Goal: Transaction & Acquisition: Obtain resource

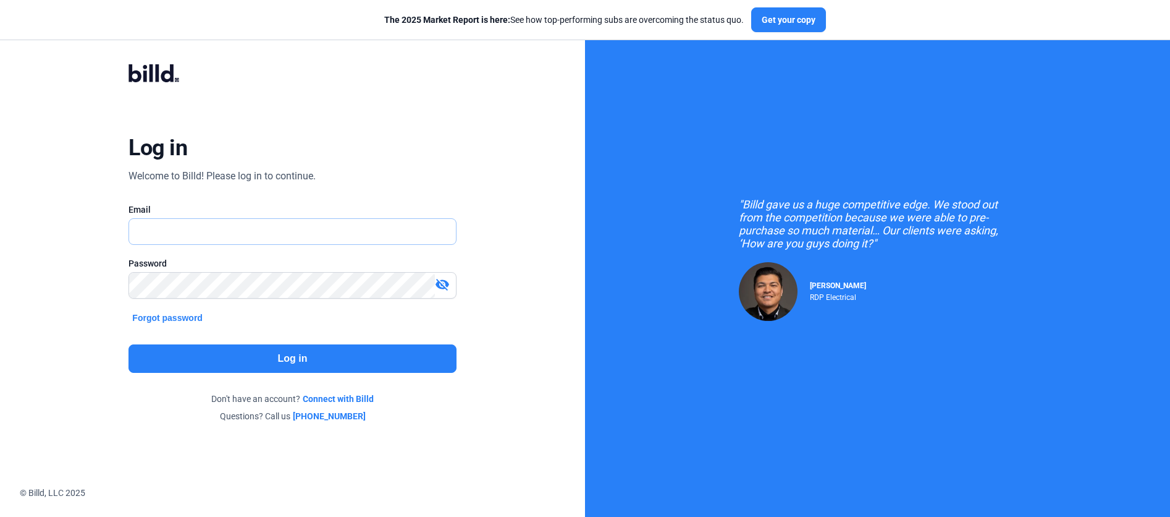
click at [300, 232] on input "text" at bounding box center [285, 231] width 313 height 25
click at [425, 321] on div "Log in Welcome to Billd! Please log in to continue. Email Email is required. Pa…" at bounding box center [292, 243] width 421 height 405
click at [393, 236] on input "text" at bounding box center [292, 231] width 326 height 25
type input "[PERSON_NAME][EMAIL_ADDRESS][DOMAIN_NAME]"
click at [394, 349] on button "Log in" at bounding box center [293, 358] width 328 height 28
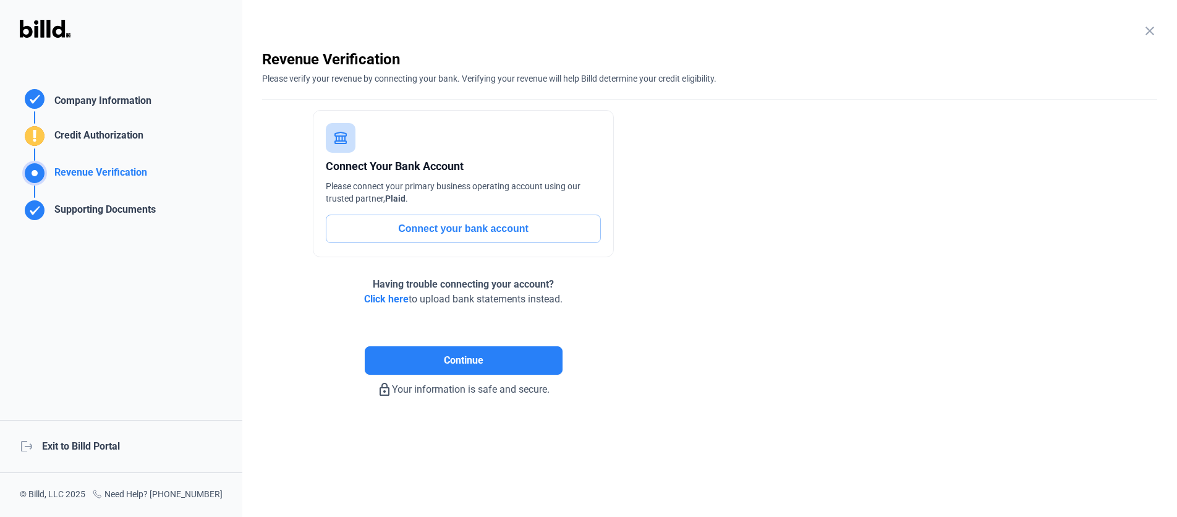
click at [49, 449] on div "logout Exit to Billd Portal" at bounding box center [121, 446] width 242 height 53
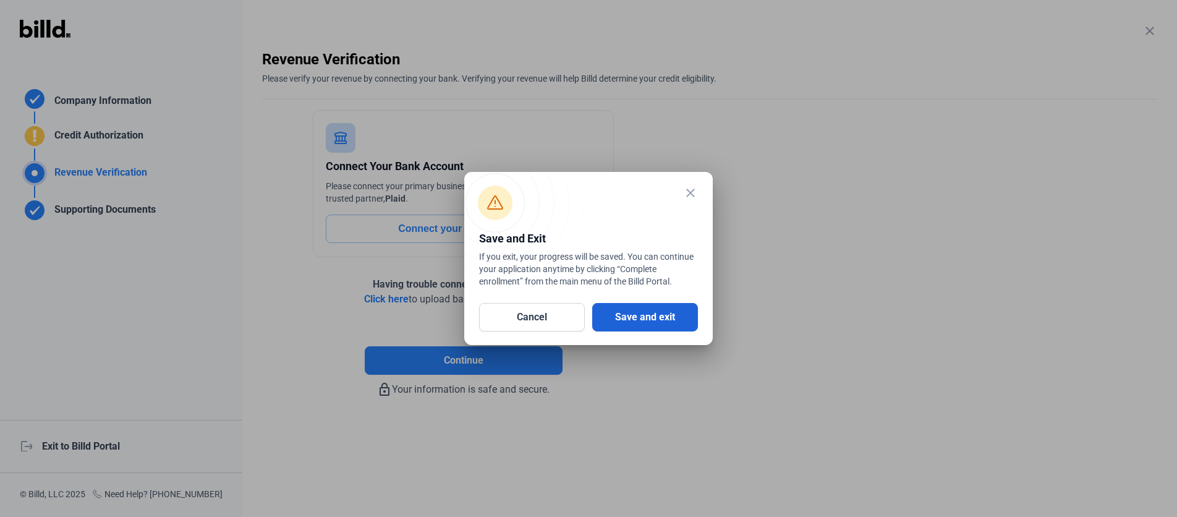
click at [677, 316] on button "Save and exit" at bounding box center [645, 317] width 106 height 28
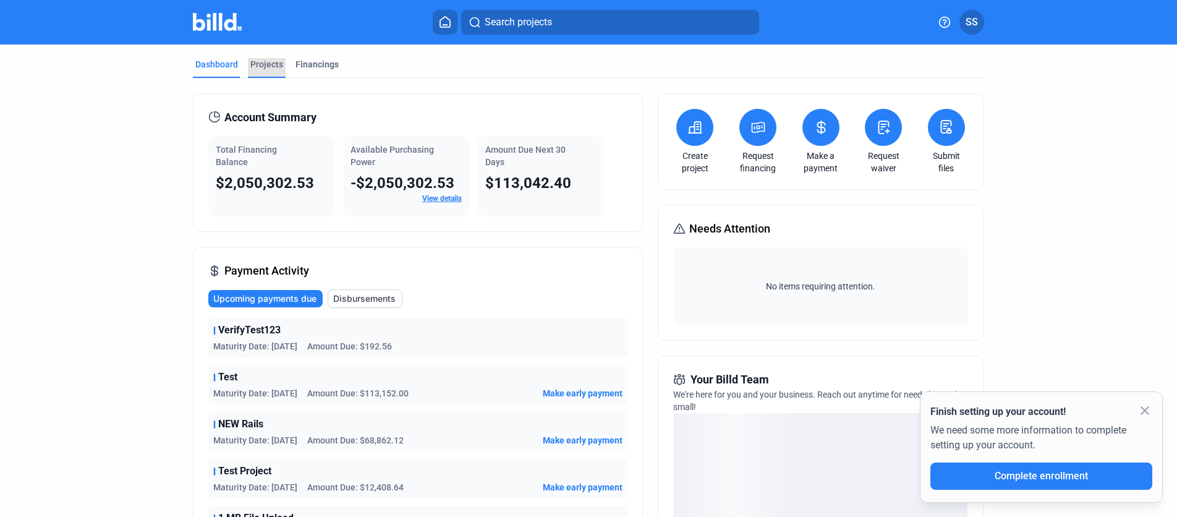
click at [269, 67] on div "Projects" at bounding box center [266, 64] width 33 height 12
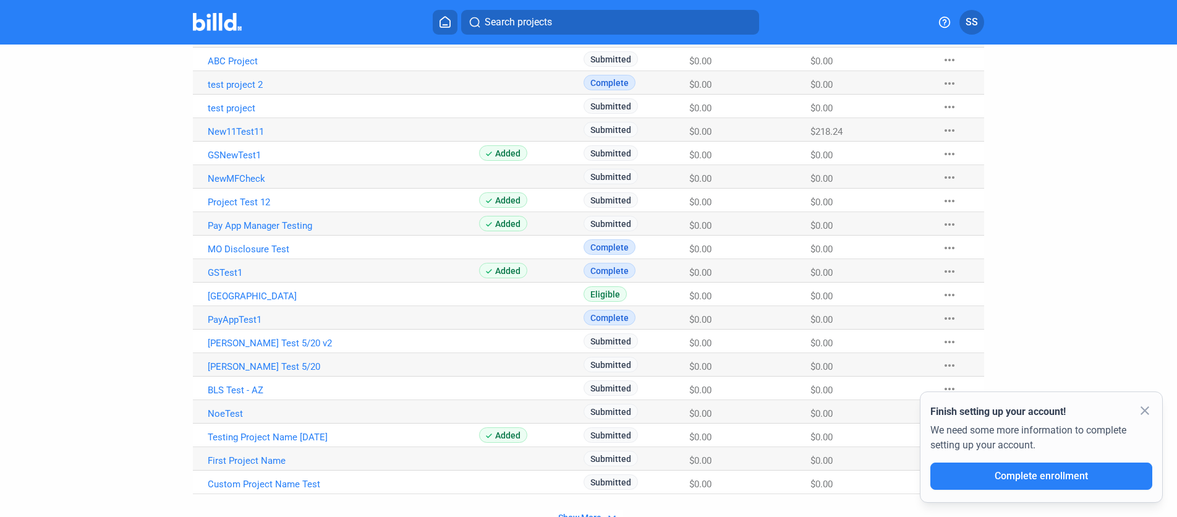
scroll to position [692, 0]
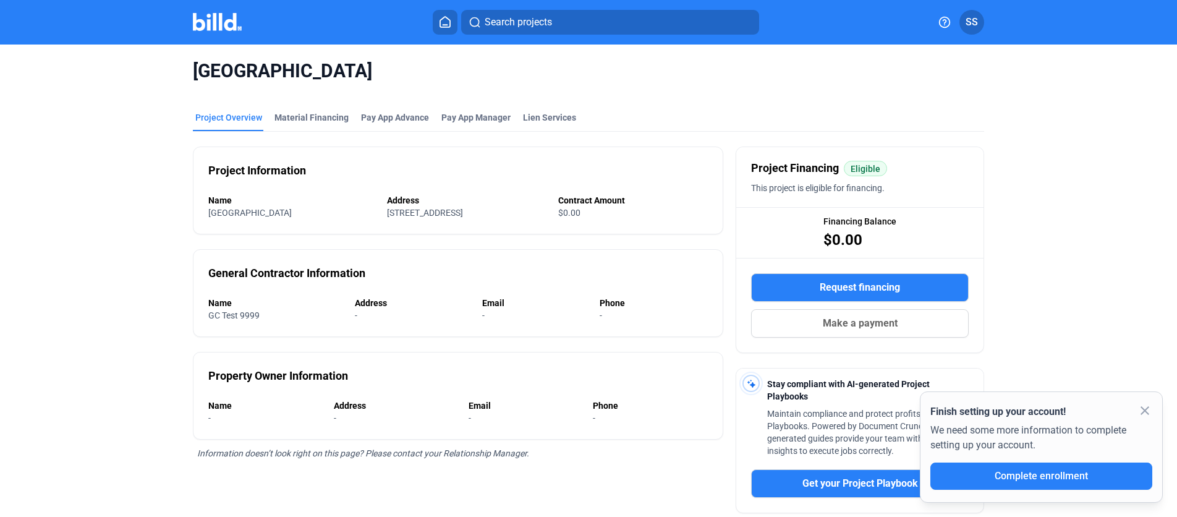
click at [1143, 409] on mat-icon "close" at bounding box center [1144, 410] width 15 height 15
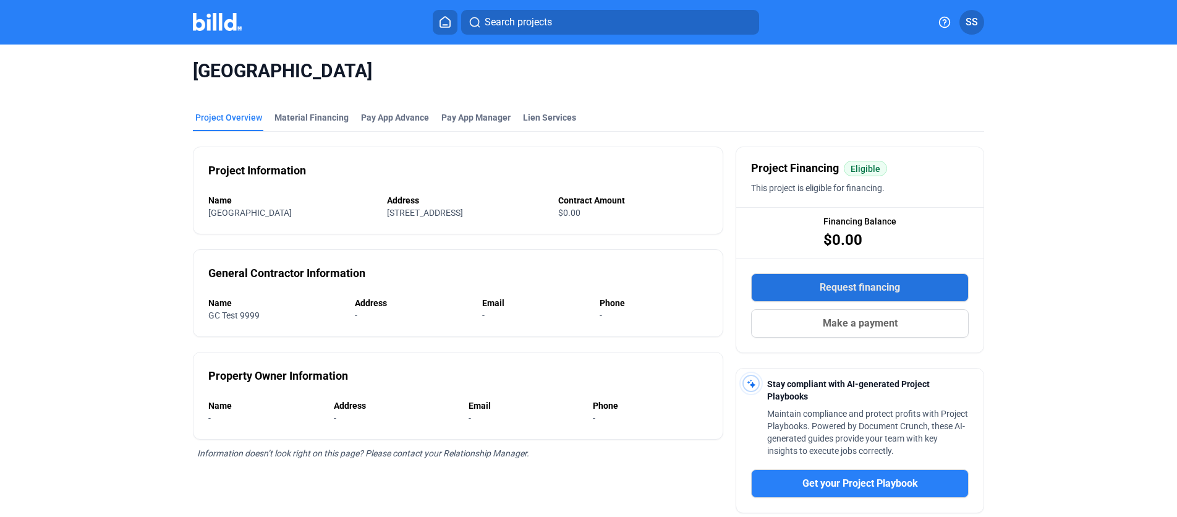
click at [880, 287] on span "Request financing" at bounding box center [859, 287] width 80 height 15
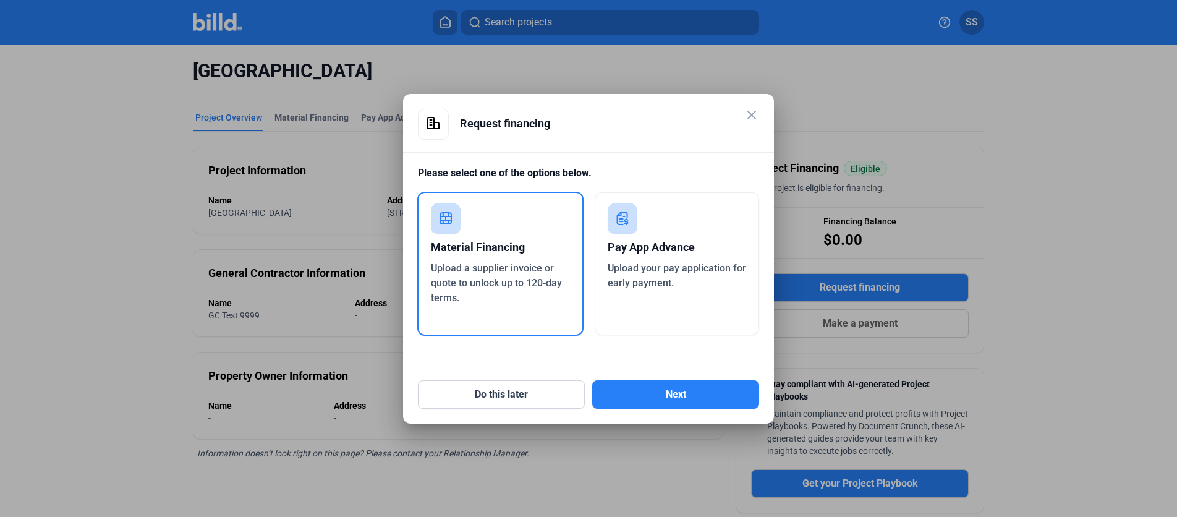
click at [690, 291] on div "Pay App Advance Upload your pay application for early payment." at bounding box center [676, 263] width 165 height 143
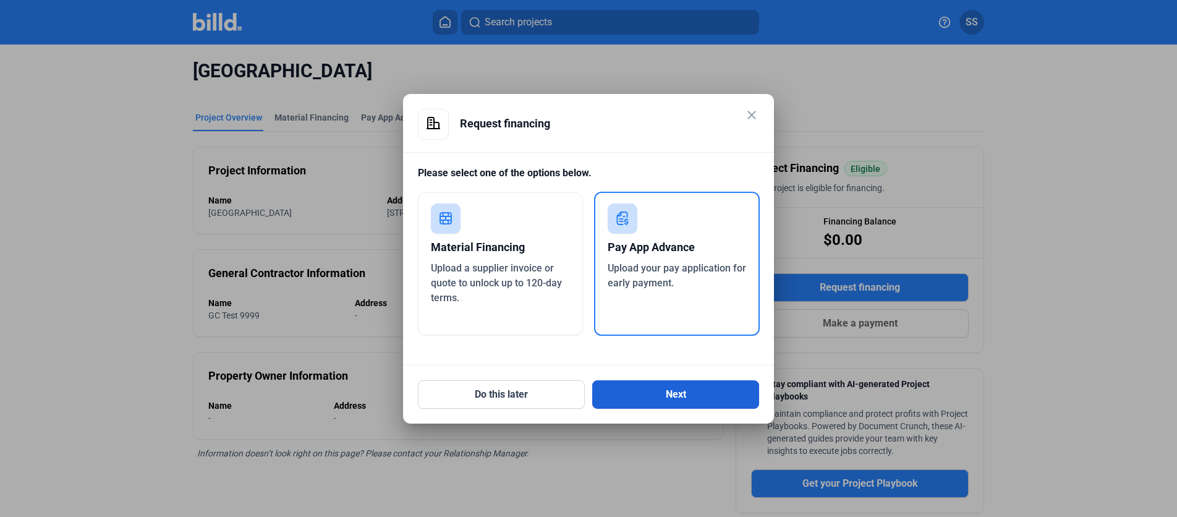
click at [677, 392] on button "Next" at bounding box center [675, 394] width 167 height 28
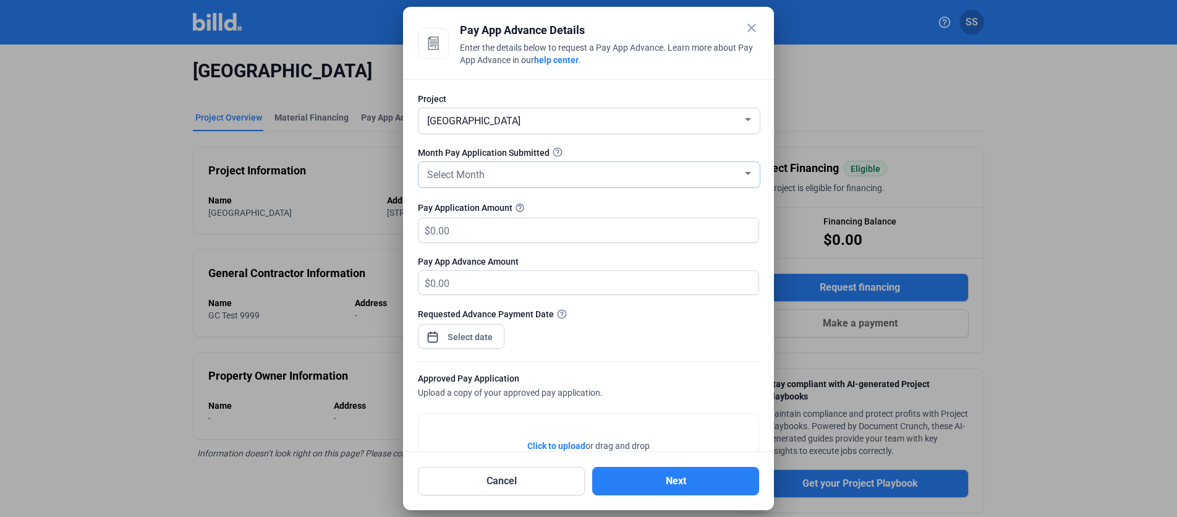
click at [555, 174] on div "Select Month" at bounding box center [584, 173] width 318 height 17
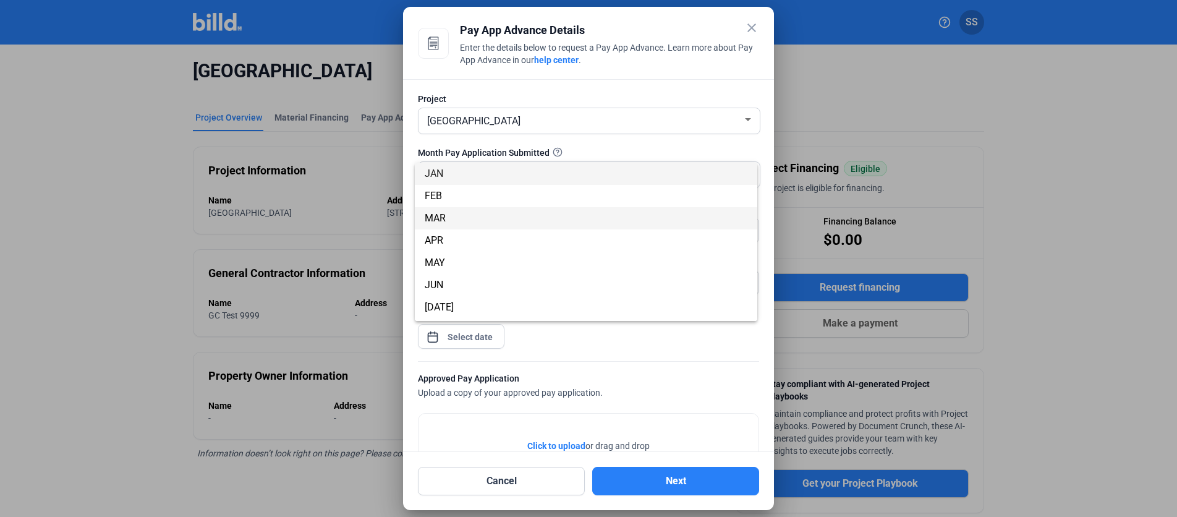
click at [506, 222] on span "MAR" at bounding box center [586, 218] width 323 height 22
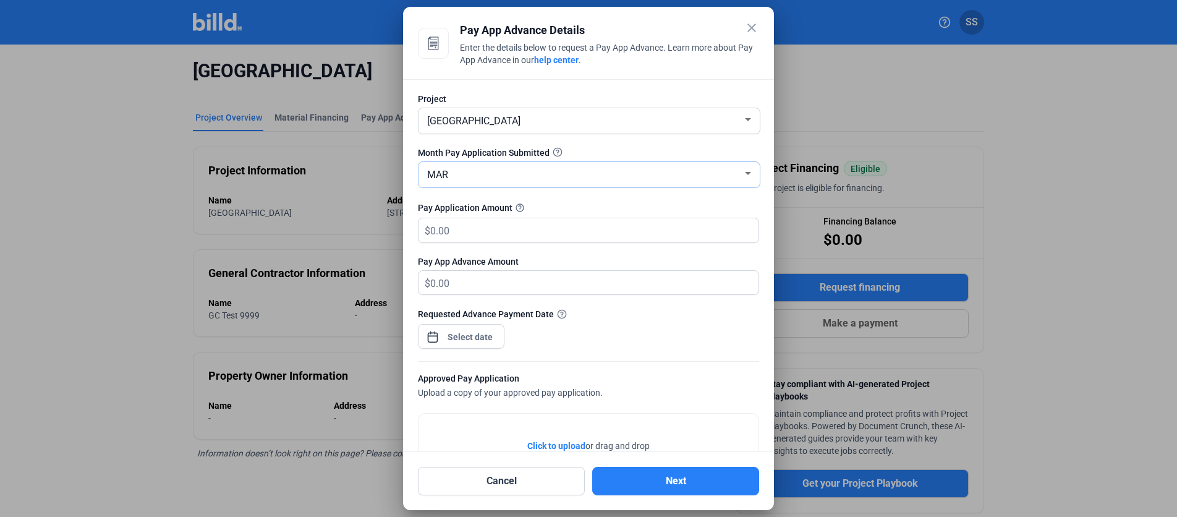
click at [478, 185] on div "MAR" at bounding box center [589, 174] width 329 height 25
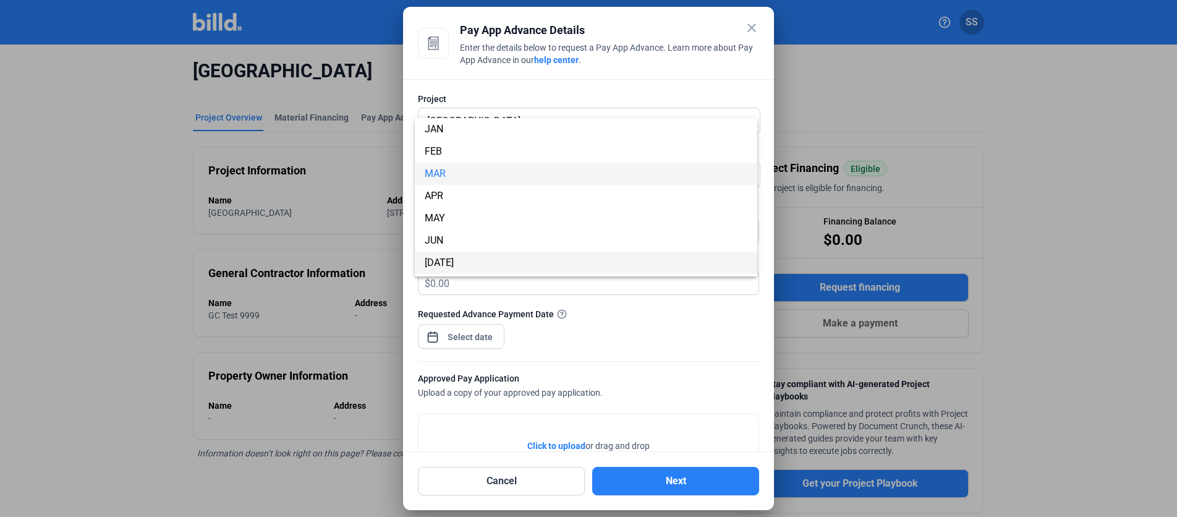
click at [457, 259] on span "[DATE]" at bounding box center [586, 262] width 323 height 22
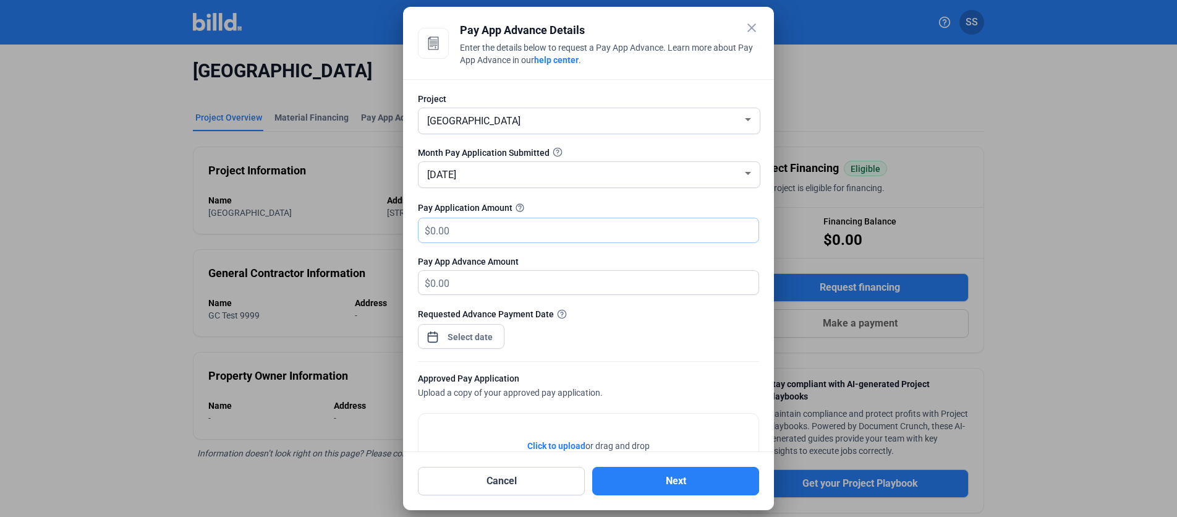
click at [494, 230] on input "text" at bounding box center [594, 230] width 328 height 24
type input "5"
type input "5.00"
type input "50"
type input "50.00"
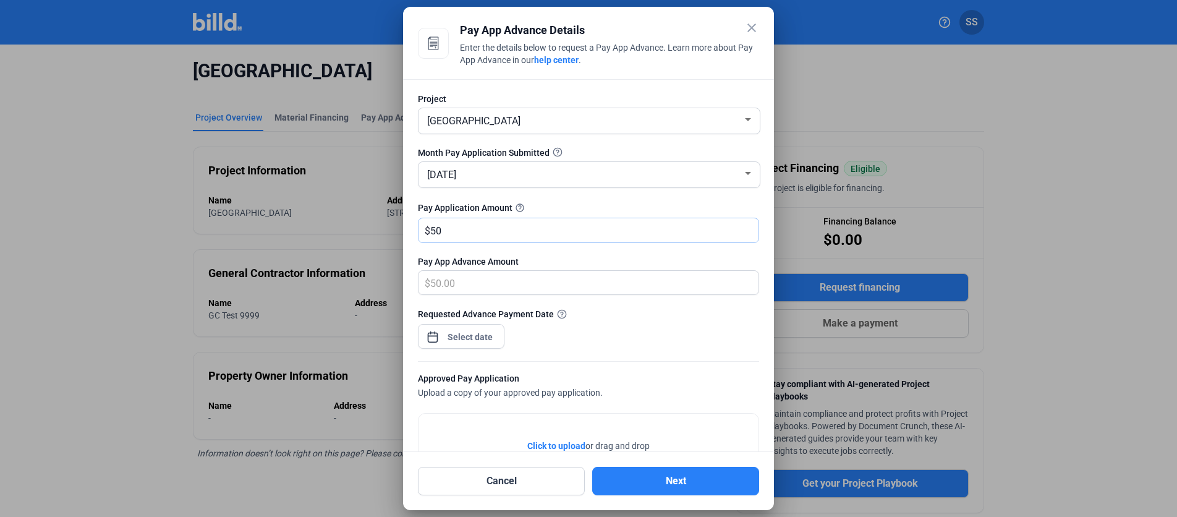
type input "500"
type input "500.00"
type input "5000"
type input "5,000.00"
type input "5,00"
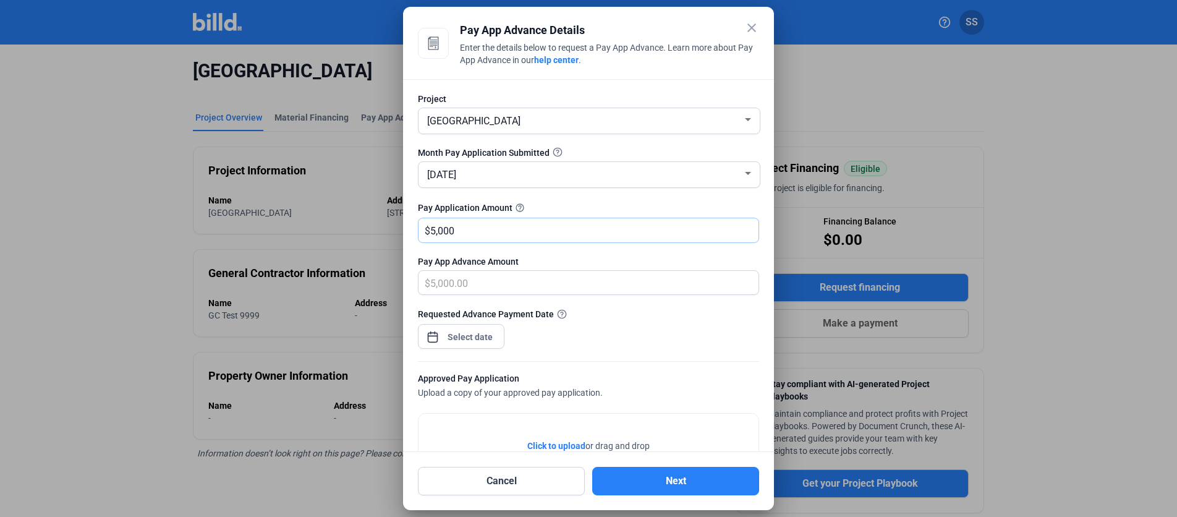
type input "500.00"
type input "50"
type input "50.00"
type input "5"
type input "5.00"
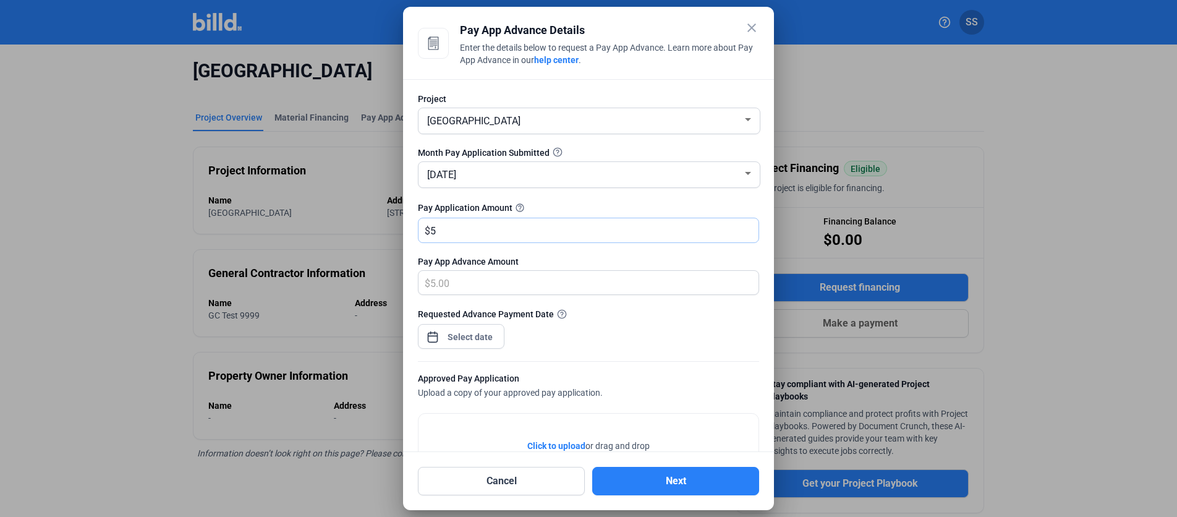
type input "0.00"
type input "6"
type input "6.00"
type input "60"
type input "60.00"
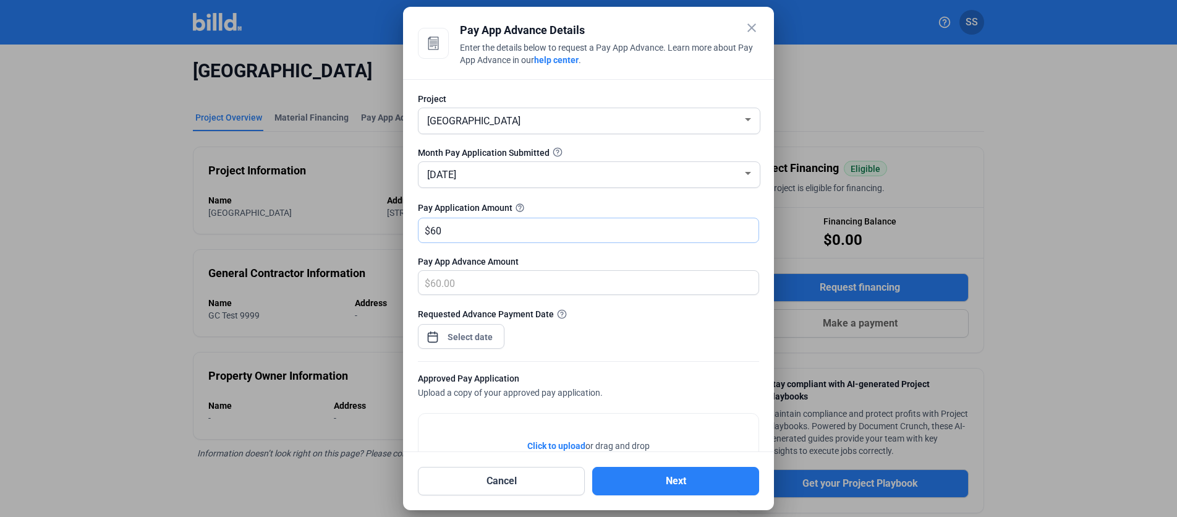
type input "600"
type input "600.00"
type input "6000"
type input "6,000.00"
type input "6,0000"
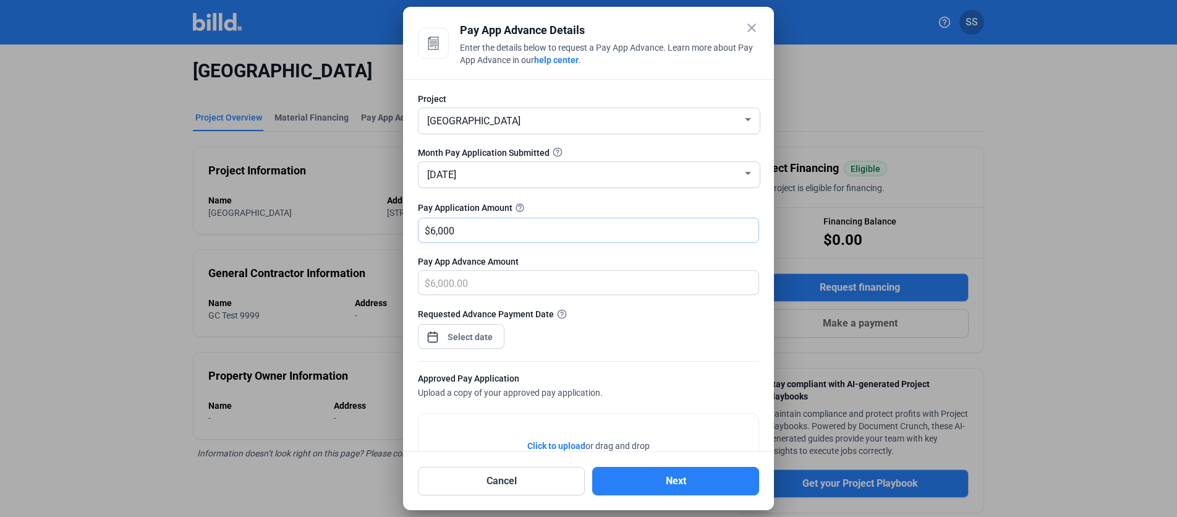
type input "60,000.00"
type input "60,0000"
type input "600,000.00"
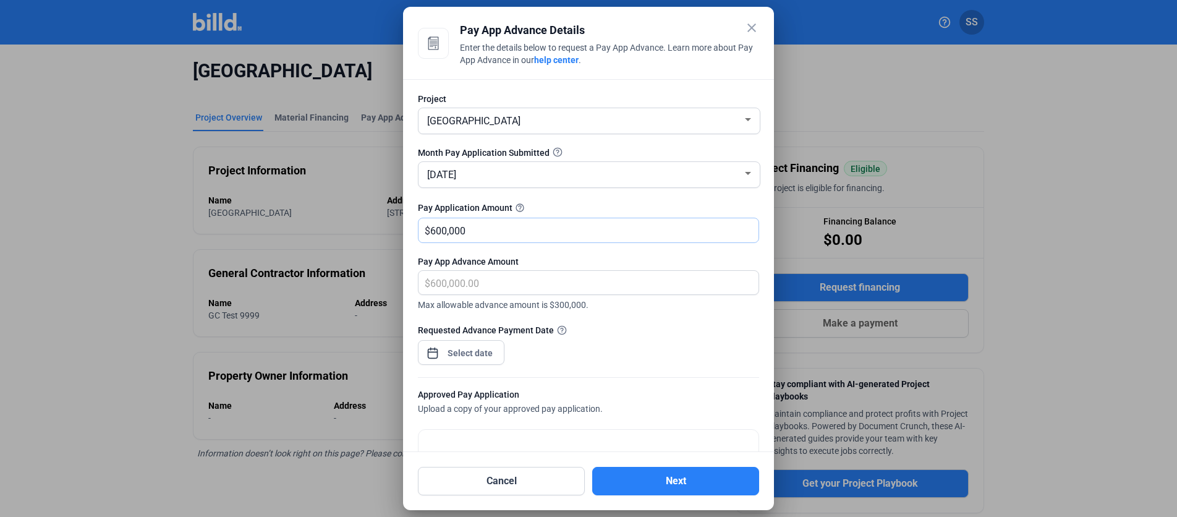
drag, startPoint x: 468, startPoint y: 234, endPoint x: 379, endPoint y: 234, distance: 89.6
click at [379, 234] on div "close Pay App Advance Details Enter the details below to request a Pay App Adva…" at bounding box center [588, 258] width 1177 height 517
type input "6"
type input "6.00"
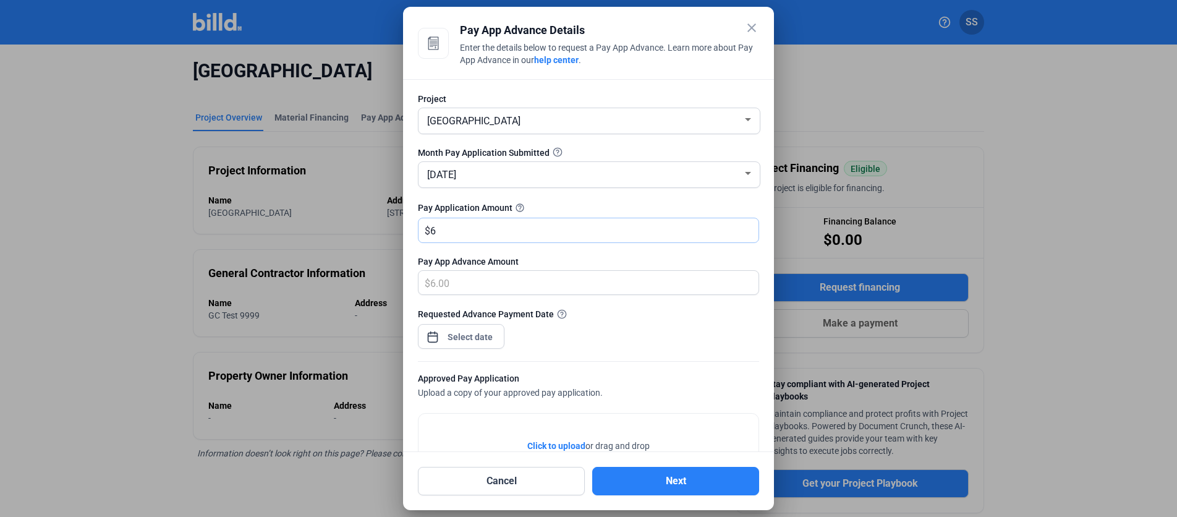
type input "0.00"
type input "7"
type input "7.00"
type input "70"
type input "70.00"
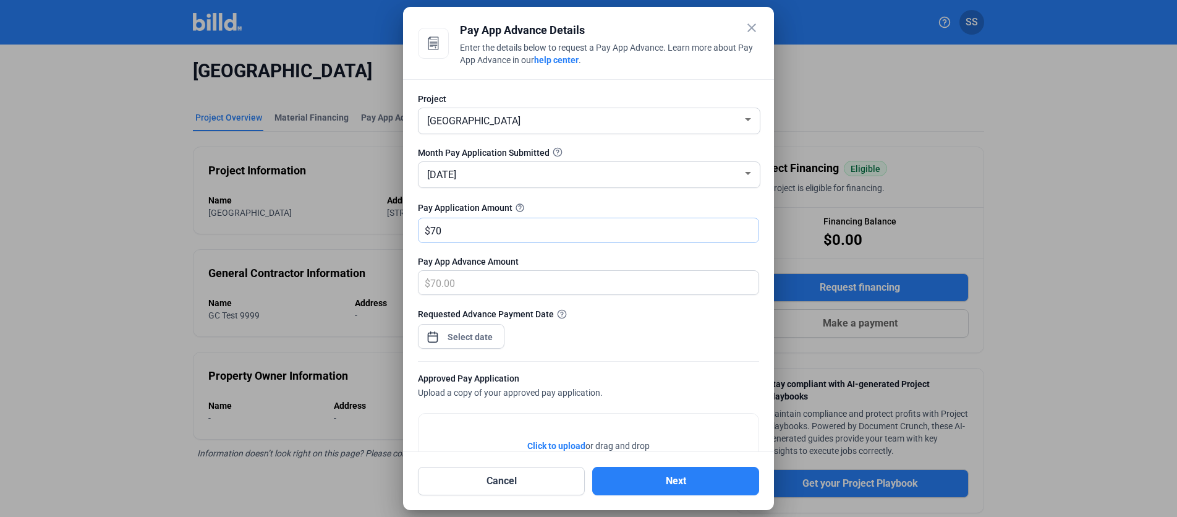
type input "700"
type input "700.00"
type input "7000"
type input "7,000.00"
type input "7,0000"
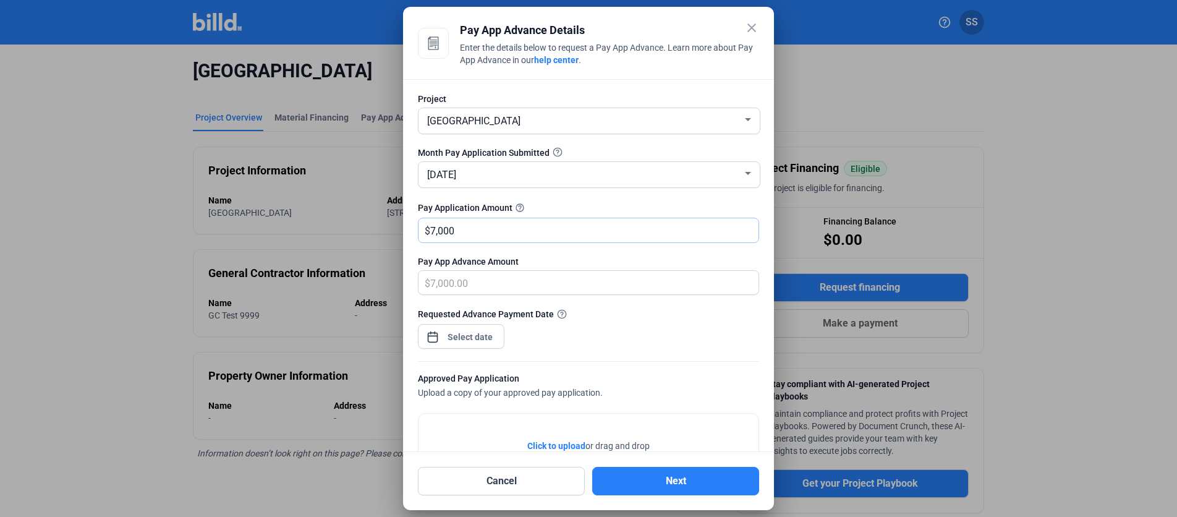
type input "70,000.00"
type input "70,0000"
type input "700,000.00"
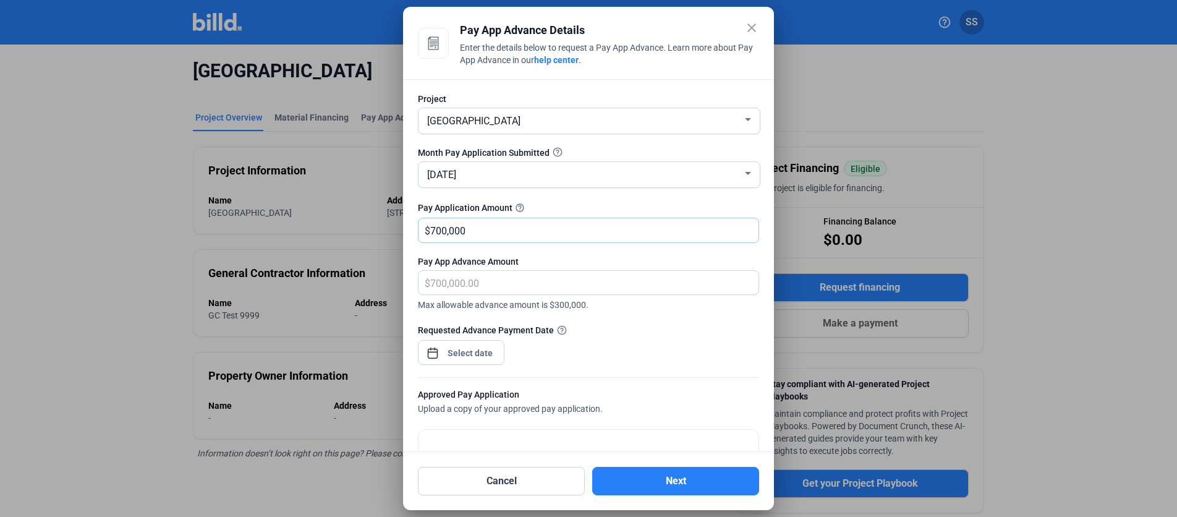
type input "700,000"
click at [475, 351] on div "close Pay App Advance Details Enter the details below to request a Pay App Adva…" at bounding box center [588, 258] width 1177 height 517
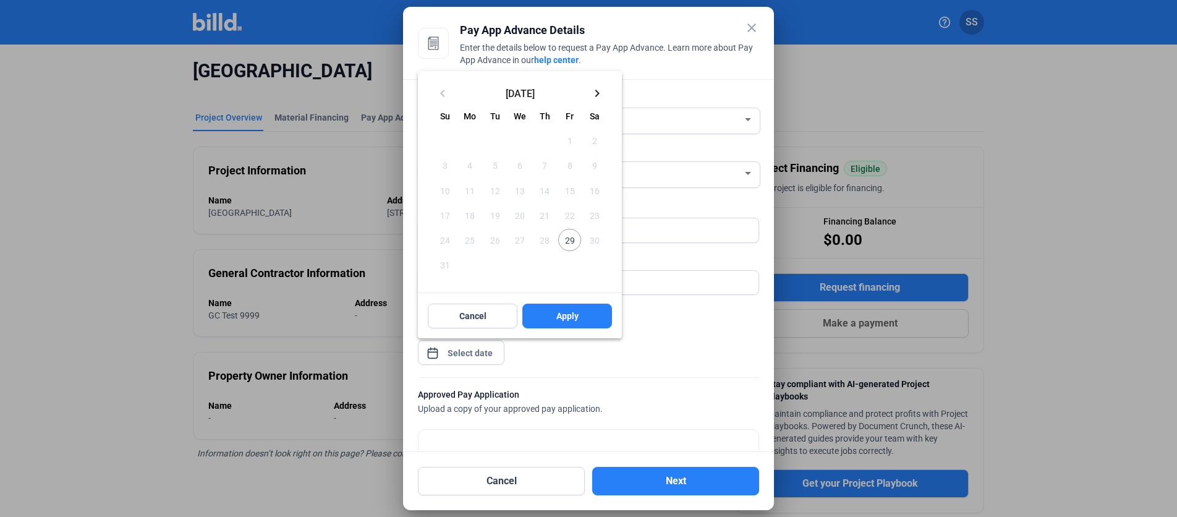
click at [574, 242] on span "29" at bounding box center [569, 240] width 22 height 22
click at [570, 312] on span "Apply" at bounding box center [567, 316] width 22 height 12
type input "[DATE]"
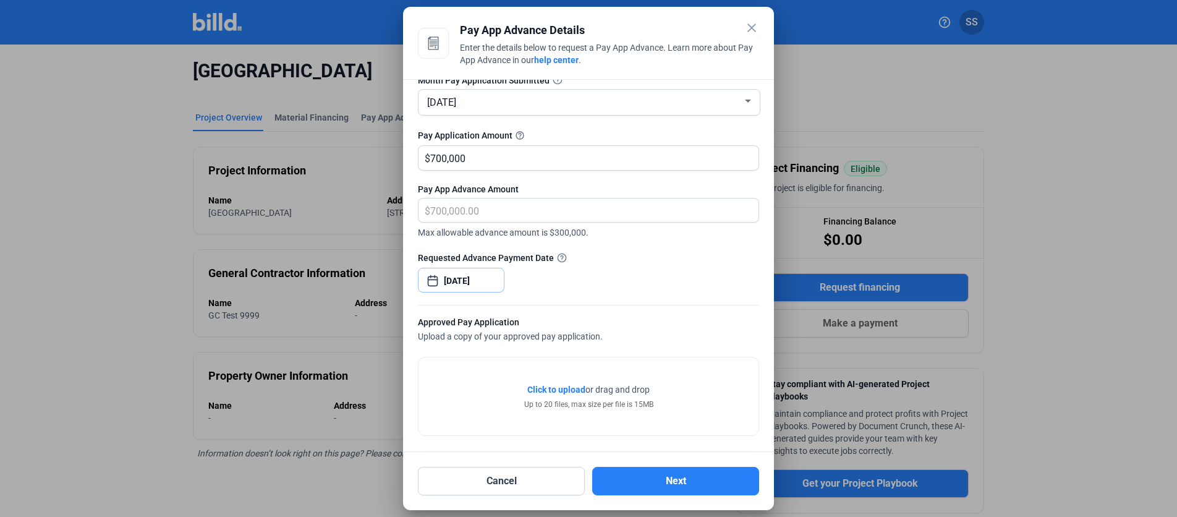
scroll to position [148, 0]
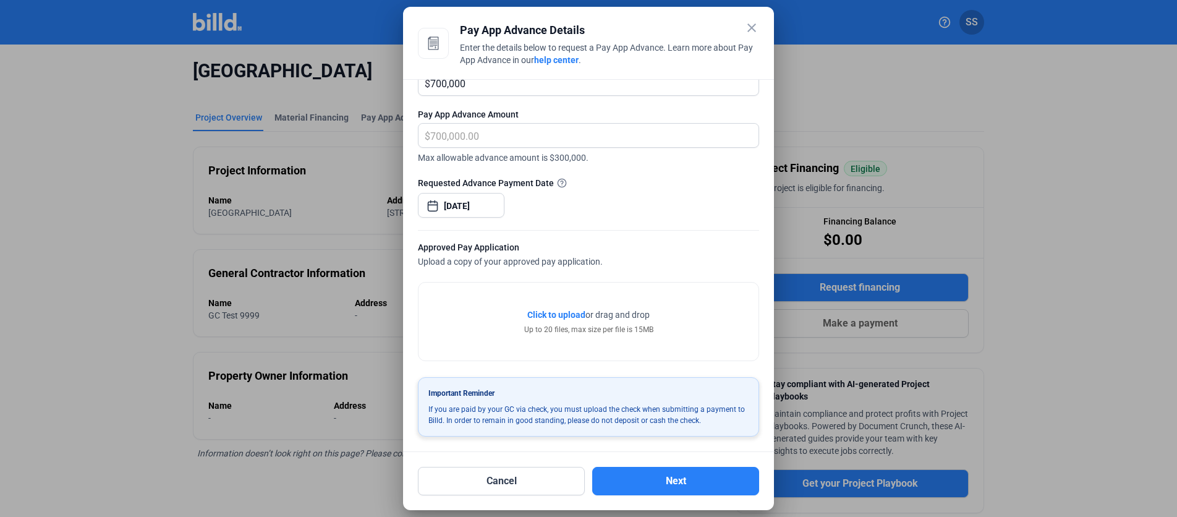
click at [560, 318] on span "Click to upload" at bounding box center [556, 315] width 58 height 10
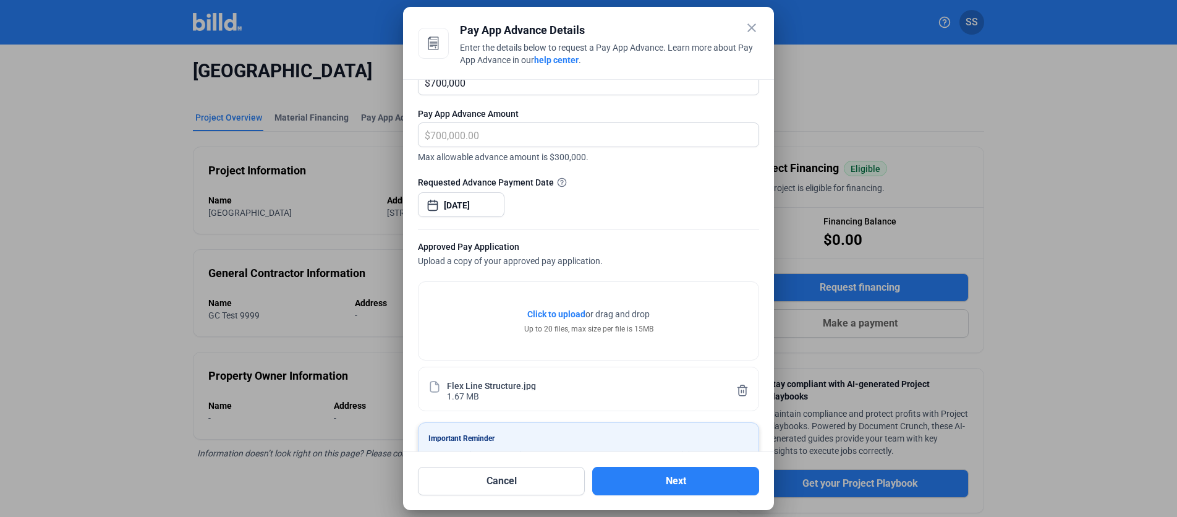
scroll to position [193, 0]
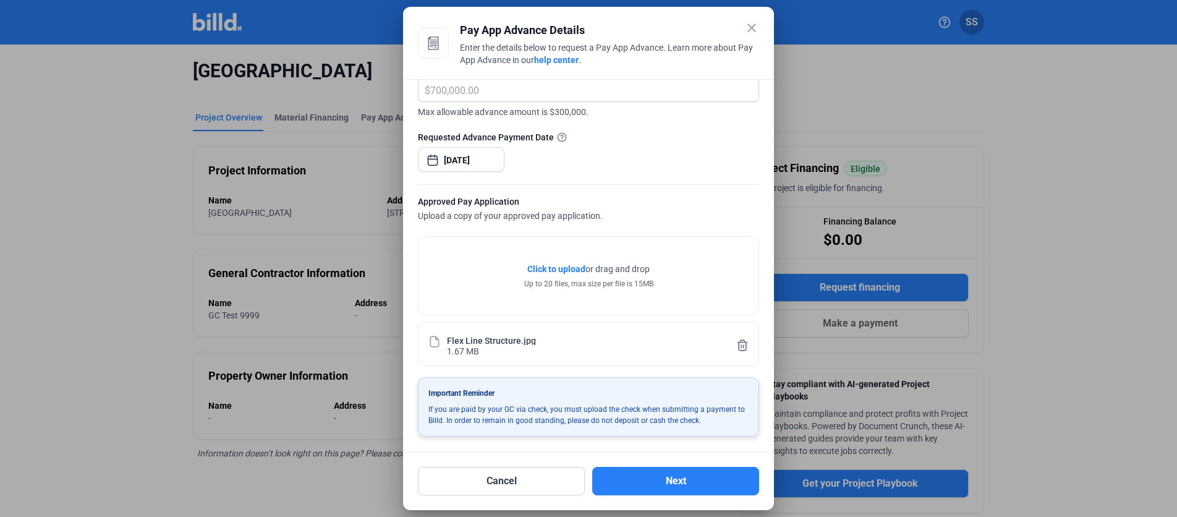
click at [736, 346] on icon at bounding box center [742, 345] width 12 height 13
click at [641, 488] on button "Next" at bounding box center [675, 481] width 167 height 28
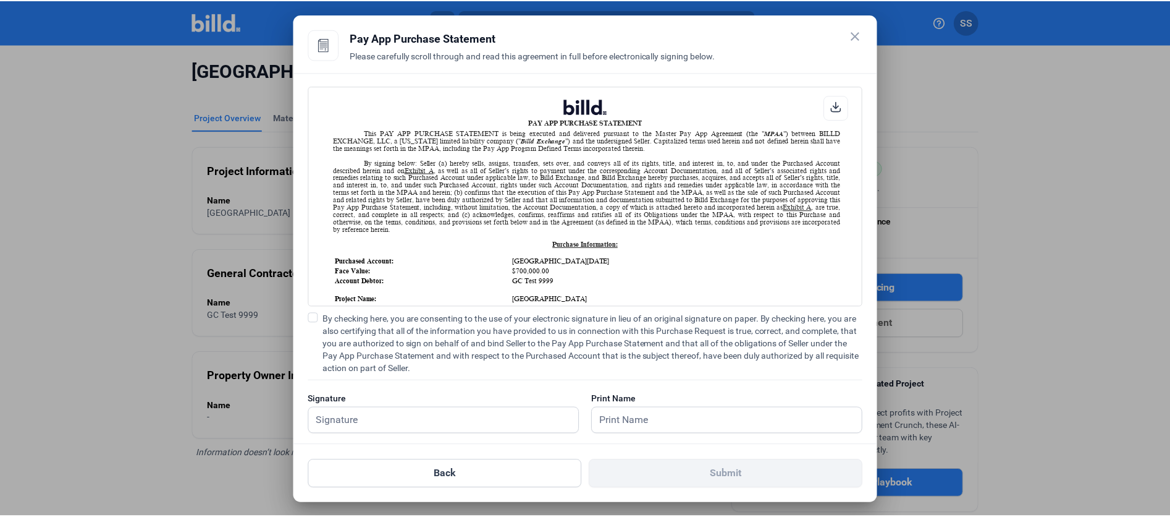
scroll to position [1, 0]
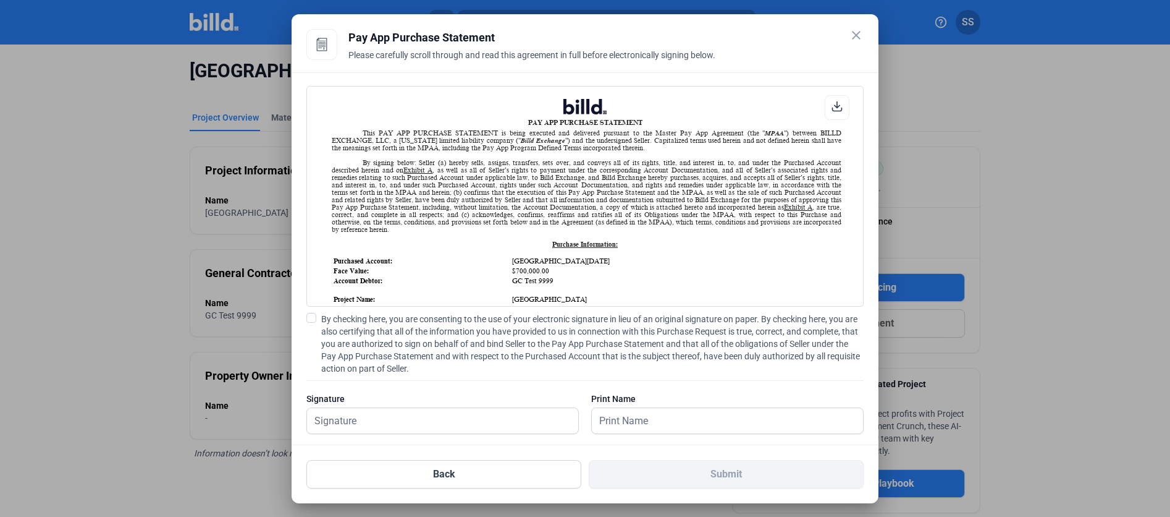
click at [317, 317] on label "By checking here, you are consenting to the use of your electronic signature in…" at bounding box center [584, 344] width 557 height 62
click at [0, 0] on input "By checking here, you are consenting to the use of your electronic signature in…" at bounding box center [0, 0] width 0 height 0
click at [341, 428] on input "text" at bounding box center [436, 420] width 258 height 25
type input "Stest"
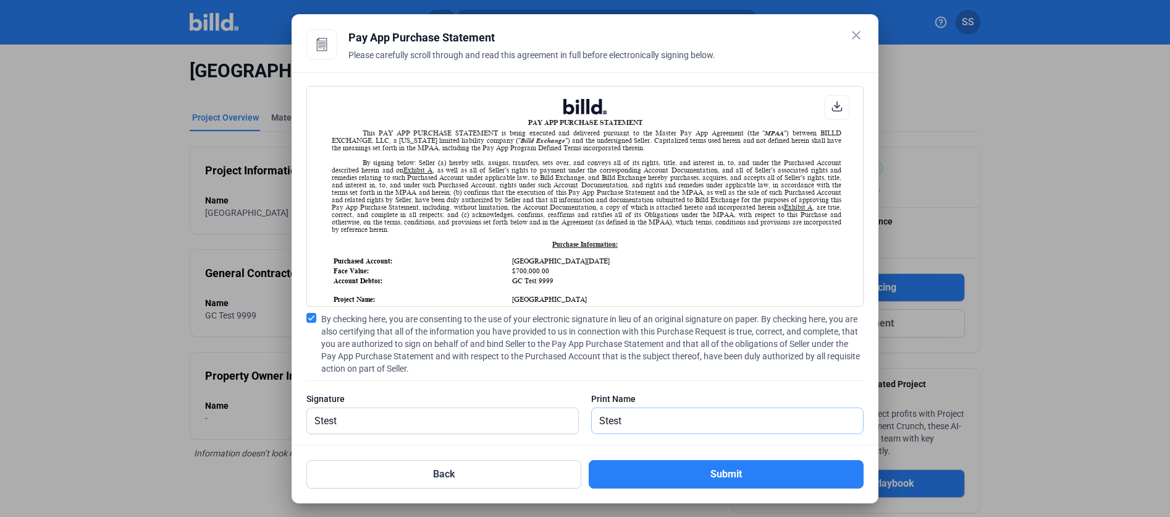
scroll to position [17, 0]
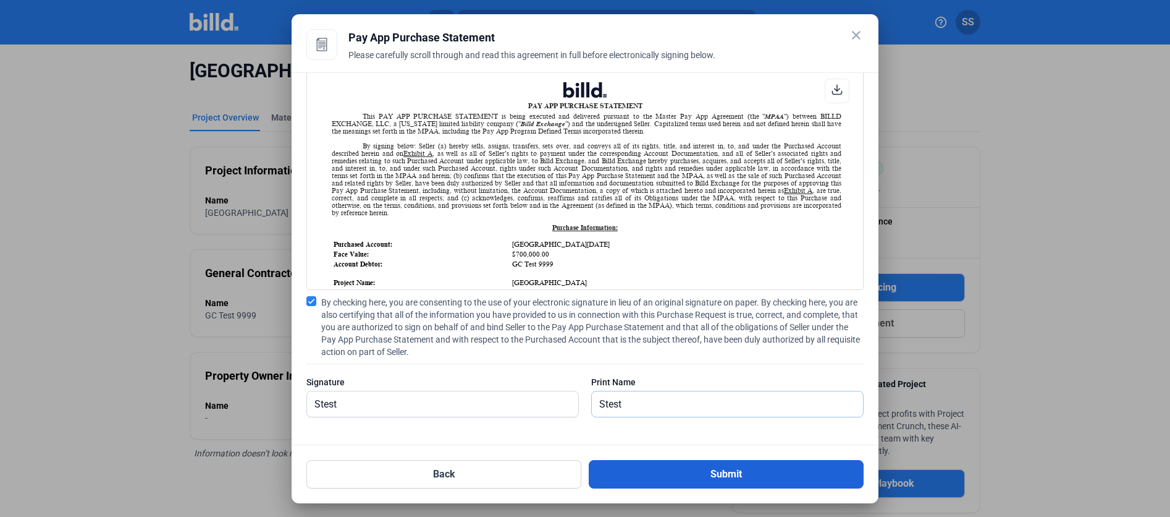
type input "Stest"
click at [671, 479] on button "Submit" at bounding box center [726, 474] width 275 height 28
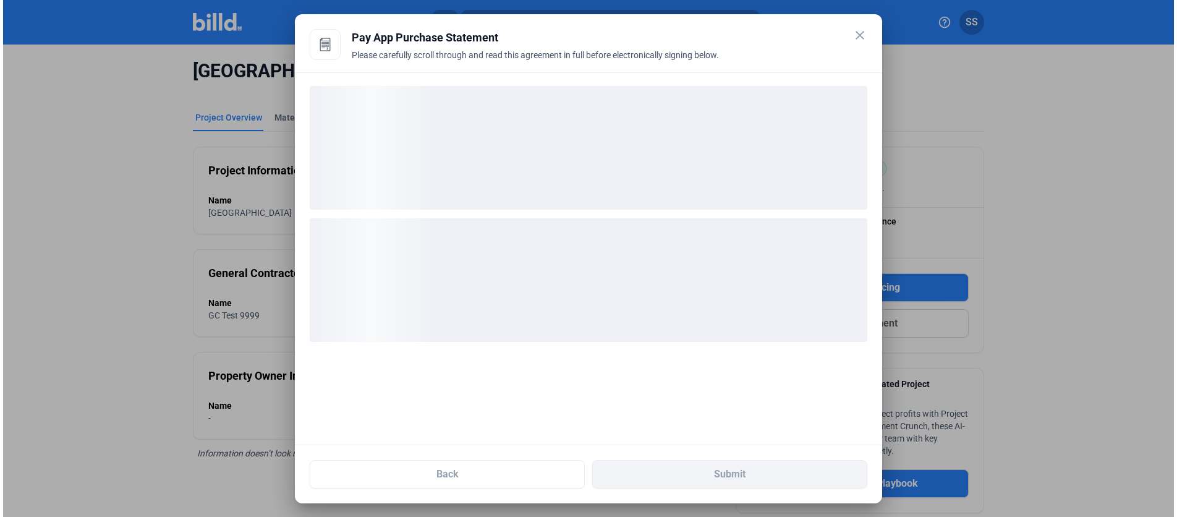
scroll to position [0, 0]
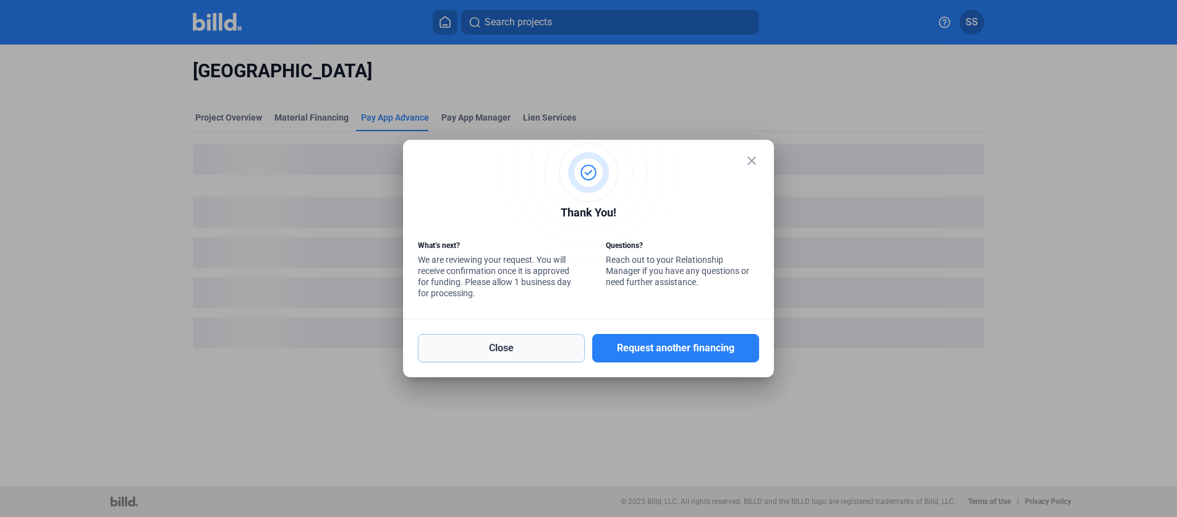
click at [534, 352] on button "Close" at bounding box center [501, 348] width 167 height 28
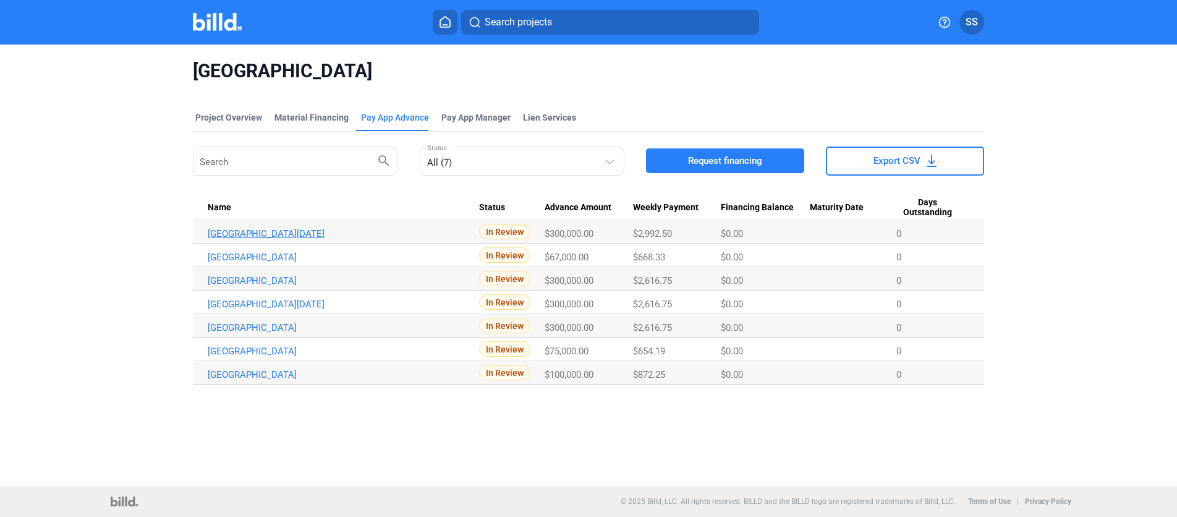
click at [308, 235] on link "[GEOGRAPHIC_DATA][DATE]" at bounding box center [343, 233] width 271 height 11
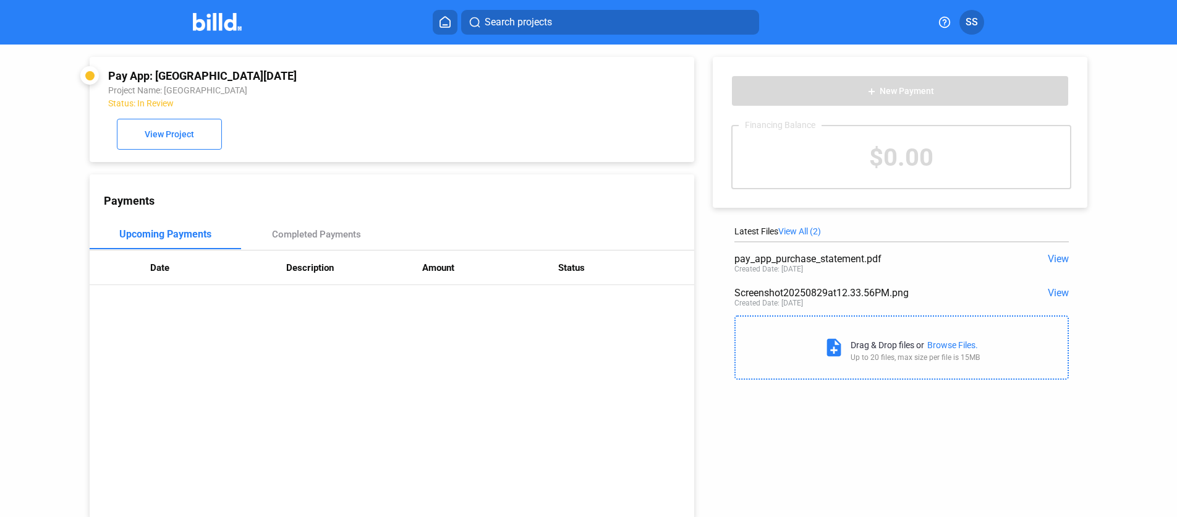
click at [1047, 256] on span "View" at bounding box center [1057, 259] width 21 height 12
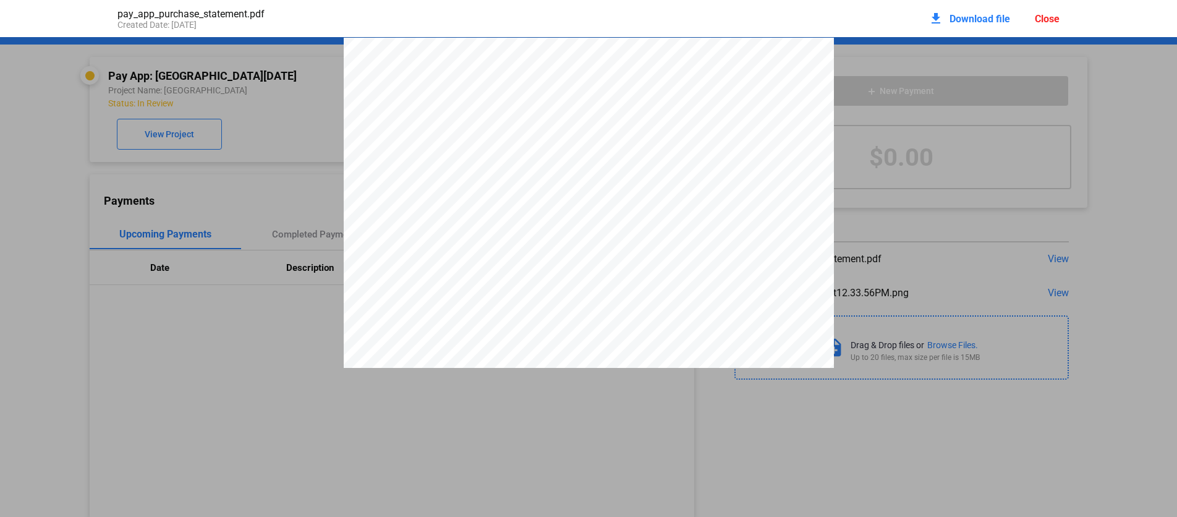
click at [1042, 17] on div "Close" at bounding box center [1046, 19] width 25 height 12
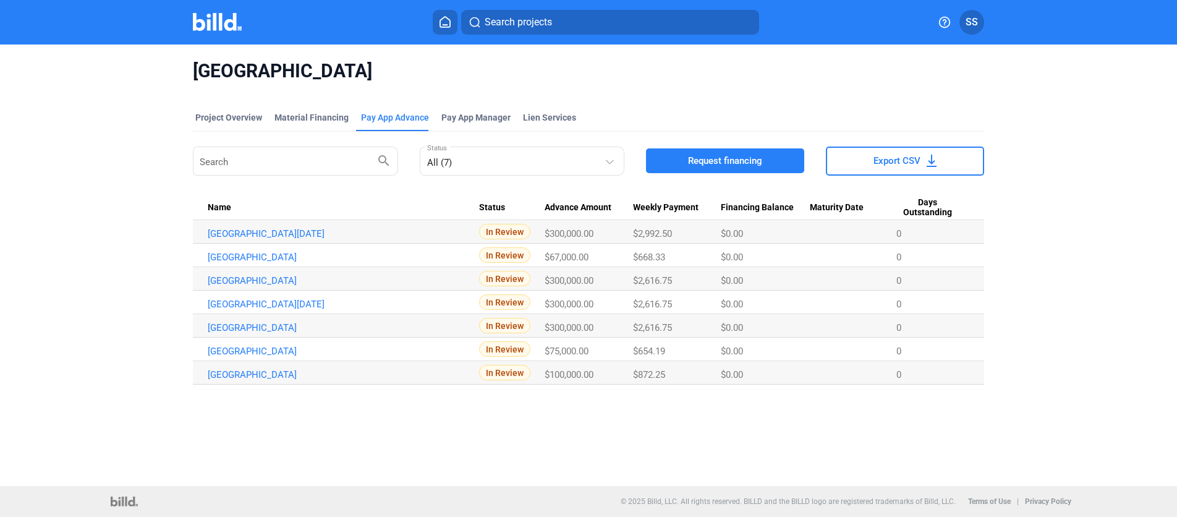
click at [704, 158] on span "Request financing" at bounding box center [725, 160] width 74 height 12
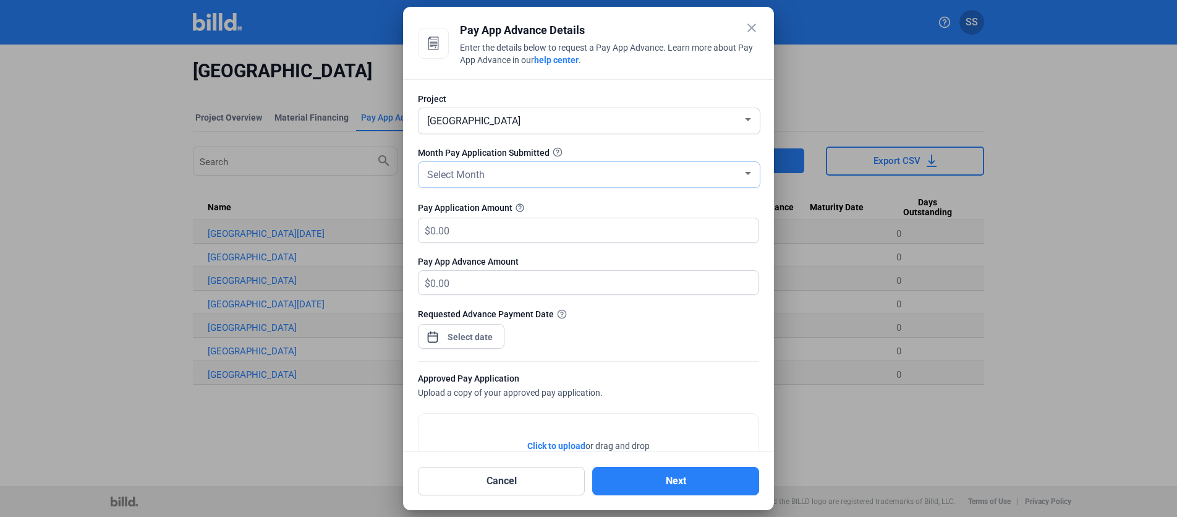
click at [571, 180] on div "Select Month" at bounding box center [584, 173] width 318 height 17
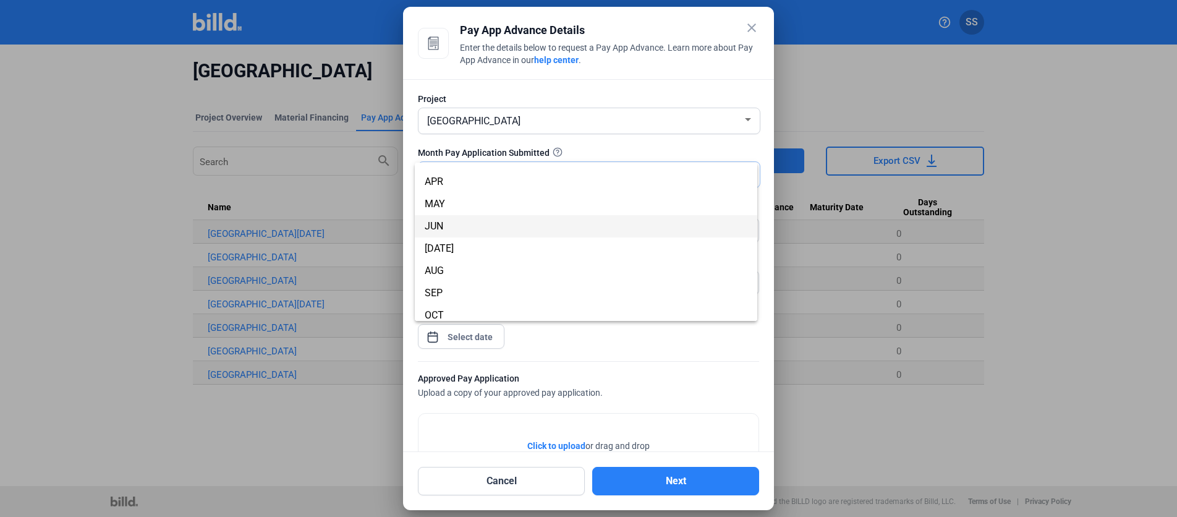
scroll to position [97, 0]
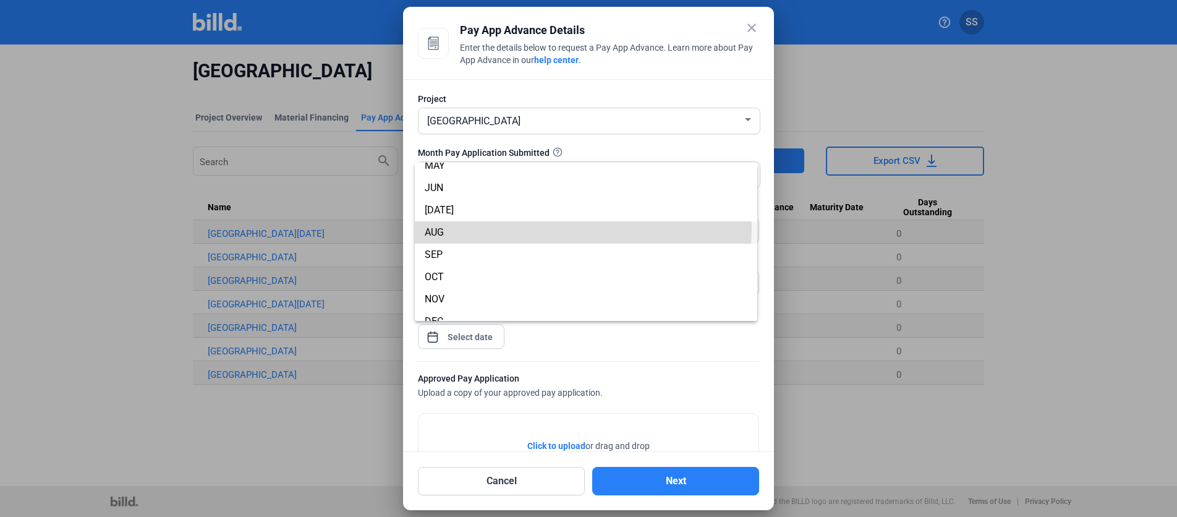
click at [479, 226] on span "AUG" at bounding box center [586, 232] width 323 height 22
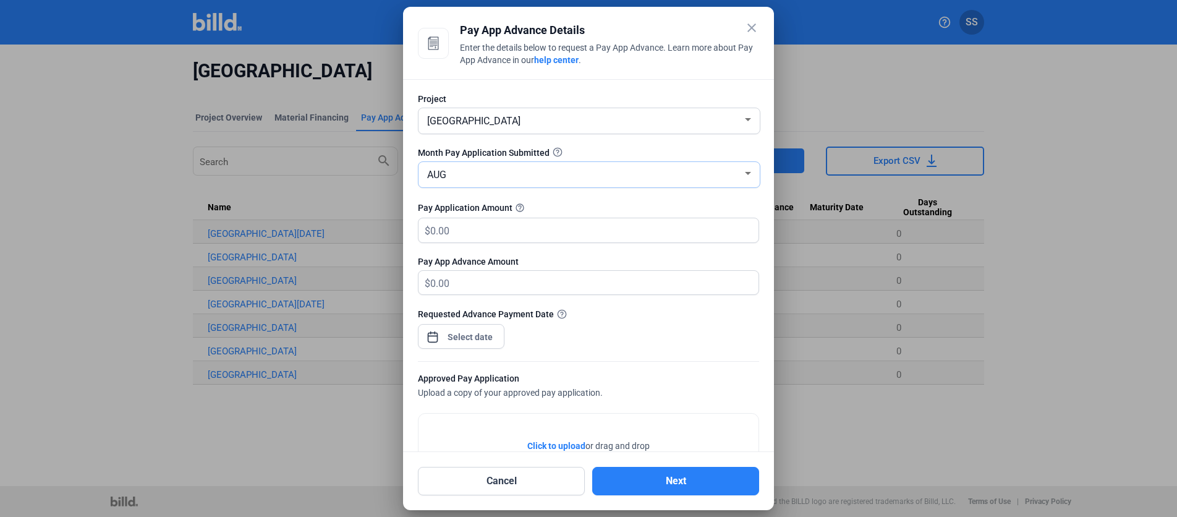
click at [484, 181] on div "AUG" at bounding box center [584, 173] width 318 height 17
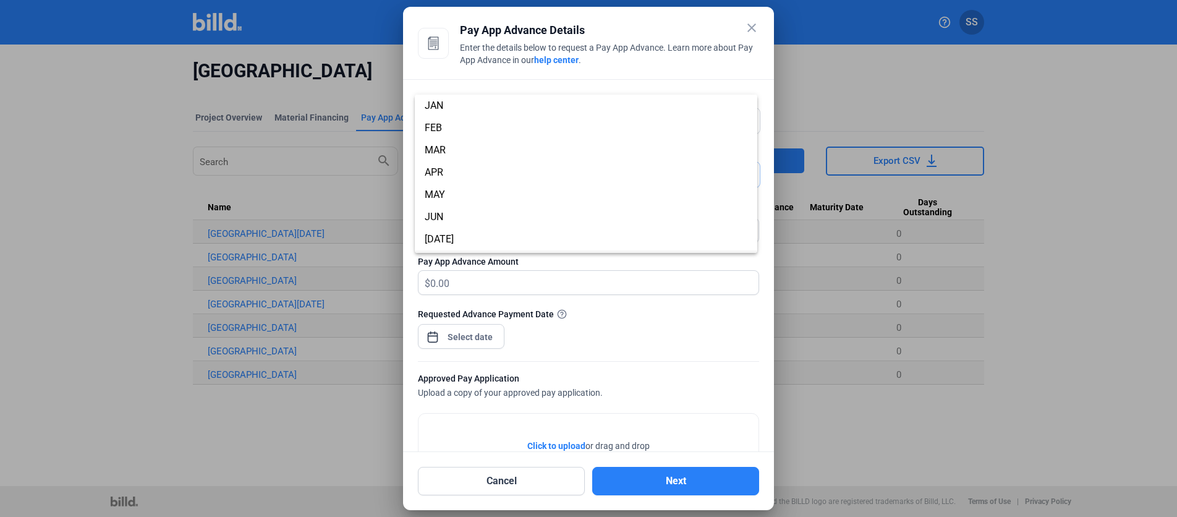
scroll to position [88, 0]
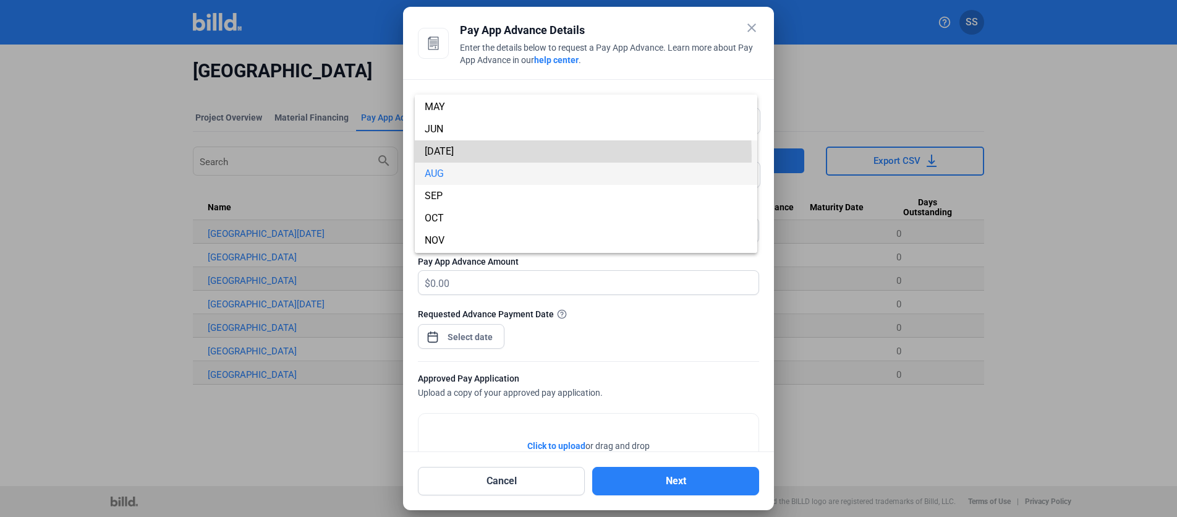
click at [459, 155] on span "[DATE]" at bounding box center [586, 151] width 323 height 22
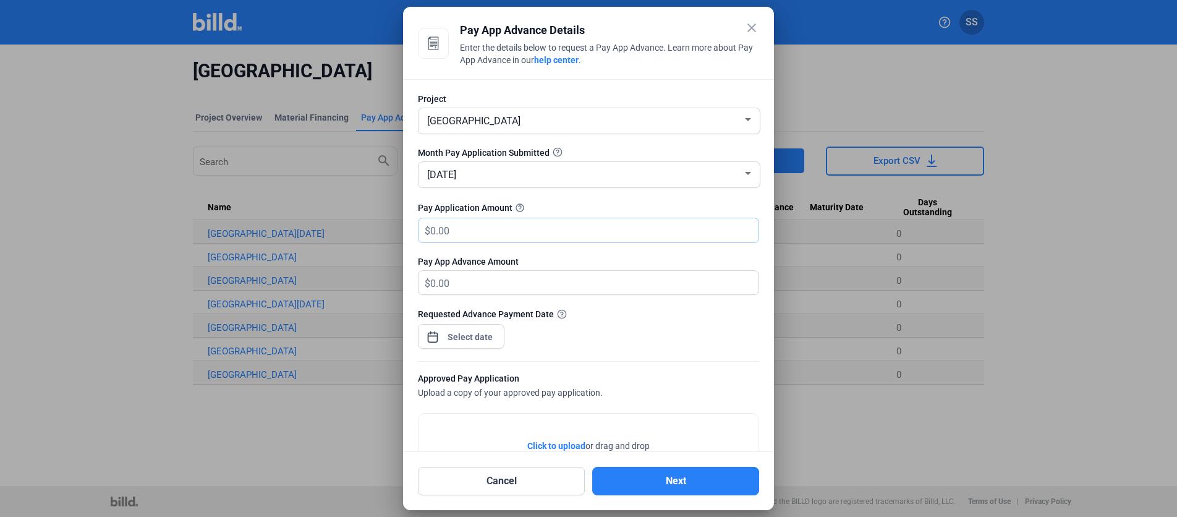
click at [457, 235] on input "text" at bounding box center [587, 230] width 314 height 24
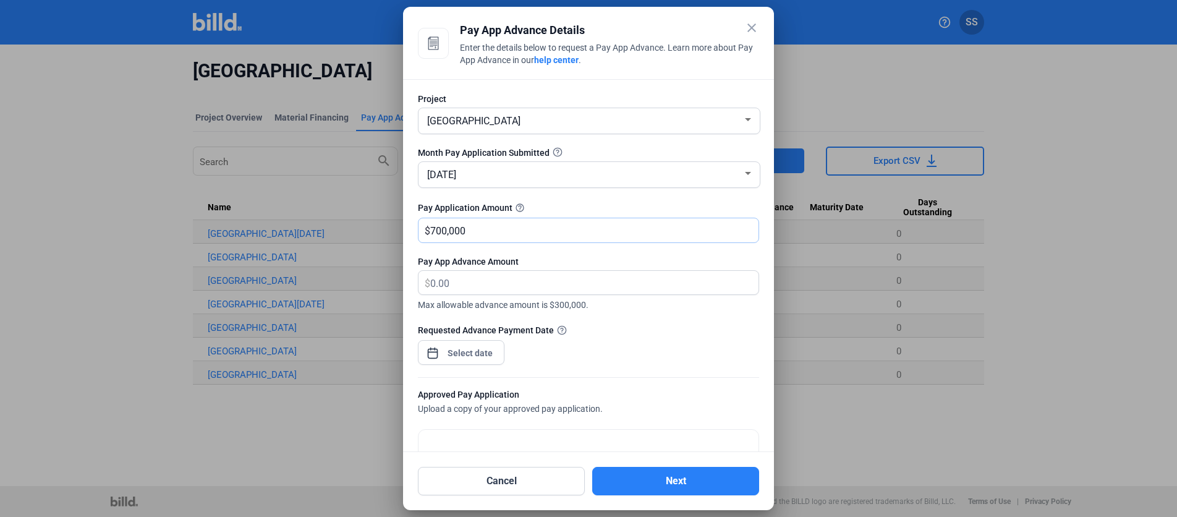
type input "700,000"
click at [556, 475] on button "Cancel" at bounding box center [501, 481] width 167 height 28
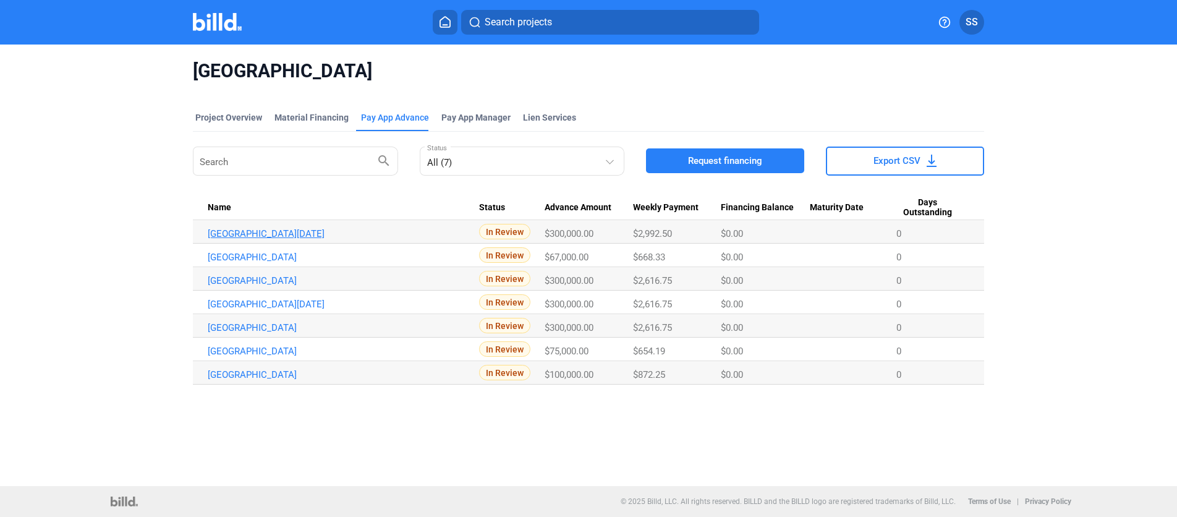
click at [288, 229] on link "[GEOGRAPHIC_DATA][DATE]" at bounding box center [343, 233] width 271 height 11
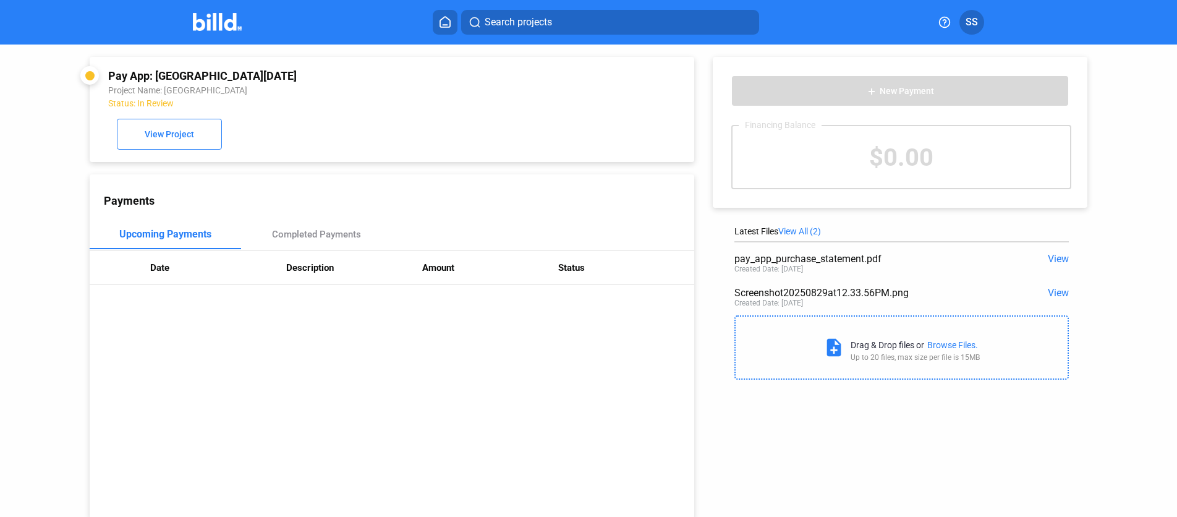
click at [1052, 261] on span "View" at bounding box center [1057, 259] width 21 height 12
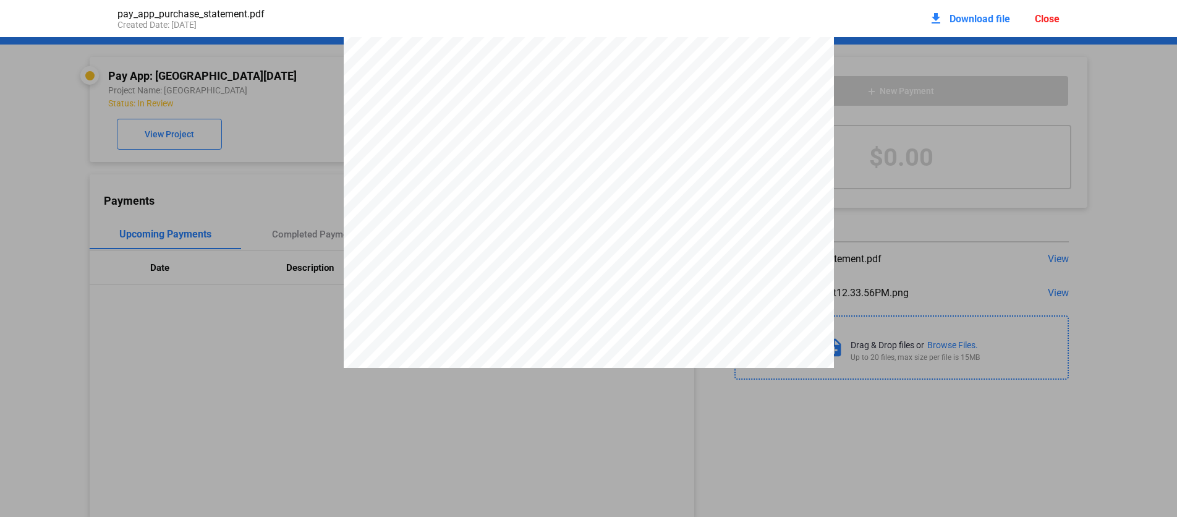
scroll to position [241, 0]
click at [675, 387] on pdf-viewer "PAY APP PURCHASE STATEMENT This PAY APP PURCHASE STATEMENT is being executed an…" at bounding box center [588, 243] width 1177 height 413
